Goal: Task Accomplishment & Management: Complete application form

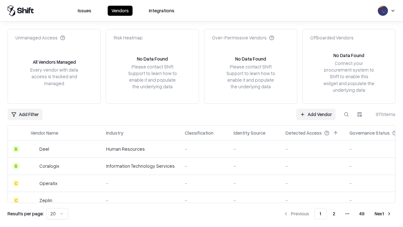
click at [316, 114] on link "Add Vendor" at bounding box center [315, 114] width 39 height 11
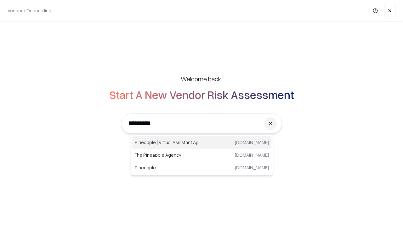
click at [202, 142] on div "Pineapple | Virtual Assistant Agency [DOMAIN_NAME]" at bounding box center [201, 142] width 139 height 13
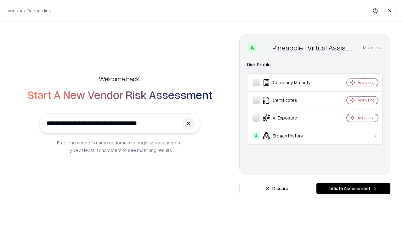
type input "**********"
click at [353, 188] on button "Initiate Assessment" at bounding box center [353, 188] width 74 height 11
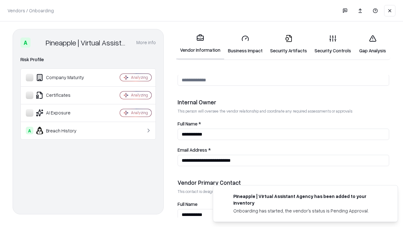
scroll to position [326, 0]
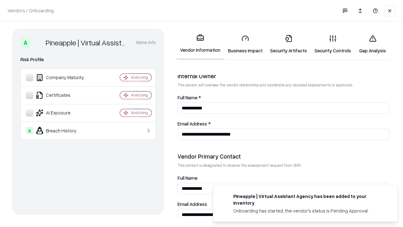
click at [245, 44] on link "Business Impact" at bounding box center [245, 44] width 42 height 29
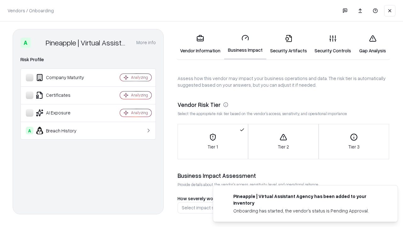
click at [288, 44] on link "Security Artifacts" at bounding box center [288, 44] width 44 height 29
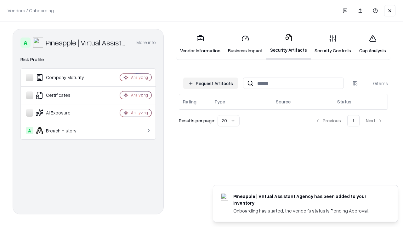
click at [211, 83] on button "Request Artifacts" at bounding box center [210, 82] width 55 height 11
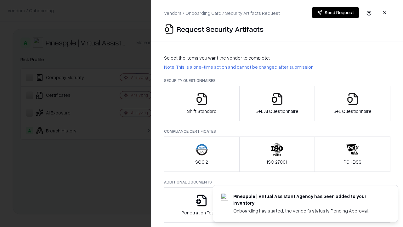
click at [202, 103] on icon "button" at bounding box center [202, 99] width 13 height 13
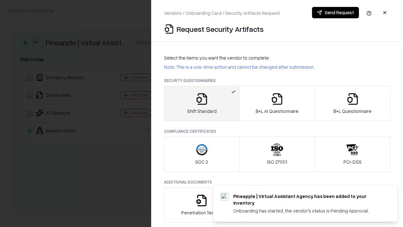
click at [335, 13] on button "Send Request" at bounding box center [335, 12] width 47 height 11
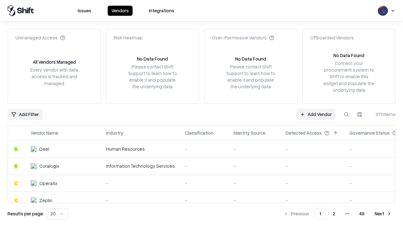
click at [346, 114] on button at bounding box center [346, 114] width 11 height 11
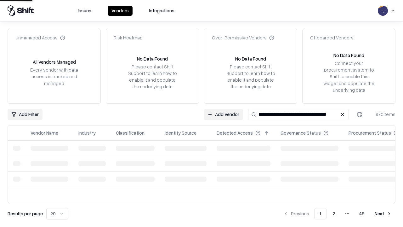
type input "**********"
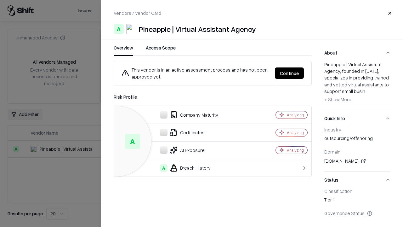
click at [289, 73] on button "Continue" at bounding box center [289, 72] width 29 height 11
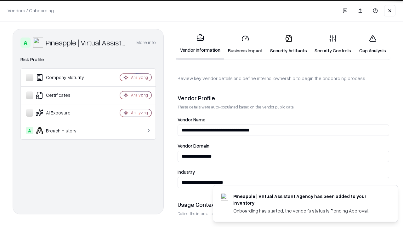
click at [288, 44] on link "Security Artifacts" at bounding box center [288, 44] width 44 height 29
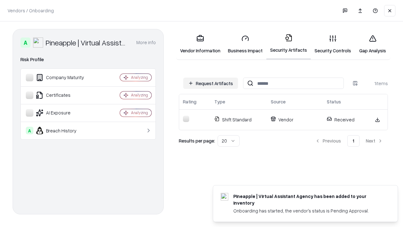
click at [373, 44] on link "Gap Analysis" at bounding box center [373, 44] width 36 height 29
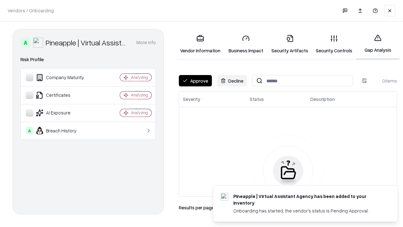
click at [195, 81] on button "Approve" at bounding box center [195, 80] width 33 height 11
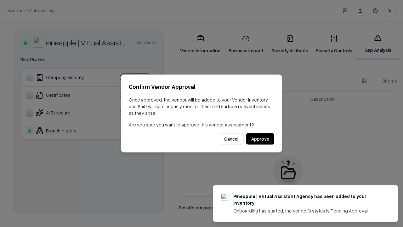
click at [260, 139] on button "Approve" at bounding box center [260, 138] width 28 height 11
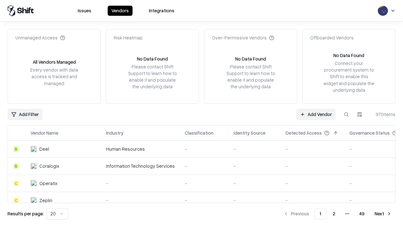
type input "**********"
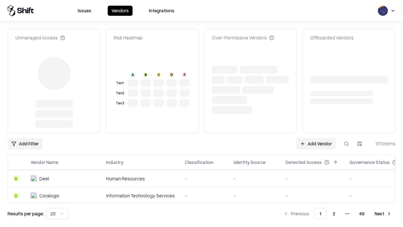
click at [316, 138] on link "Add Vendor" at bounding box center [315, 143] width 39 height 11
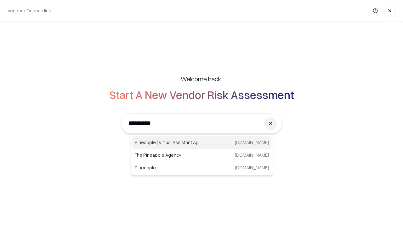
click at [202, 142] on div "Pineapple | Virtual Assistant Agency trypineapple.com" at bounding box center [201, 142] width 139 height 13
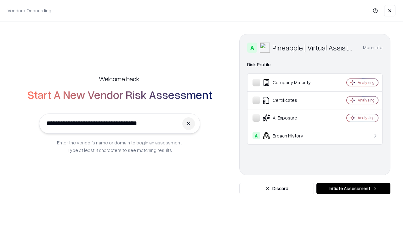
type input "**********"
click at [353, 188] on button "Initiate Assessment" at bounding box center [353, 188] width 74 height 11
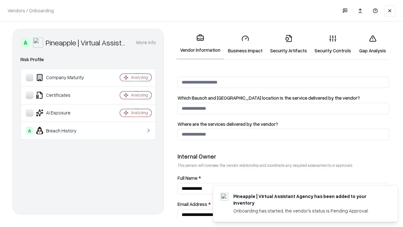
scroll to position [326, 0]
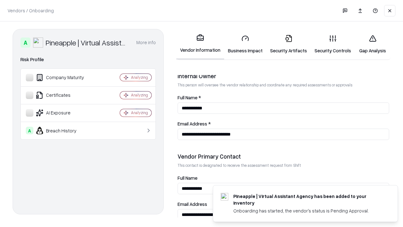
click at [373, 44] on link "Gap Analysis" at bounding box center [373, 44] width 36 height 29
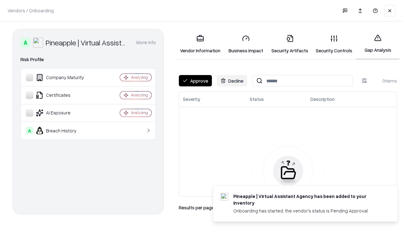
click at [195, 81] on button "Approve" at bounding box center [195, 80] width 33 height 11
